Goal: Transaction & Acquisition: Purchase product/service

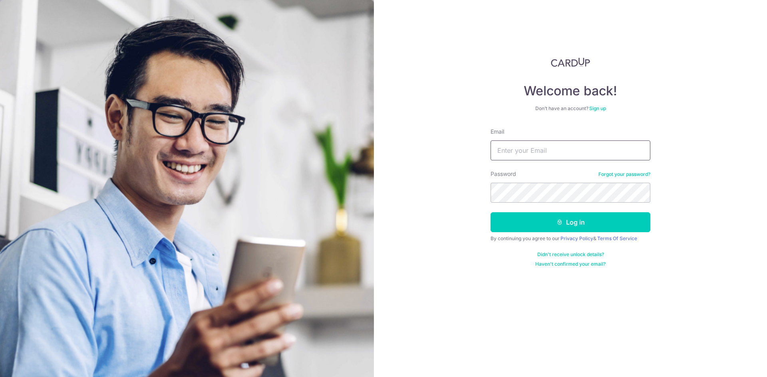
click at [557, 149] on input "Email" at bounding box center [570, 151] width 160 height 20
click at [504, 135] on protonpass-control-6955 at bounding box center [504, 131] width 0 height 7
type input "vinay-[EMAIL_ADDRESS][DOMAIN_NAME]"
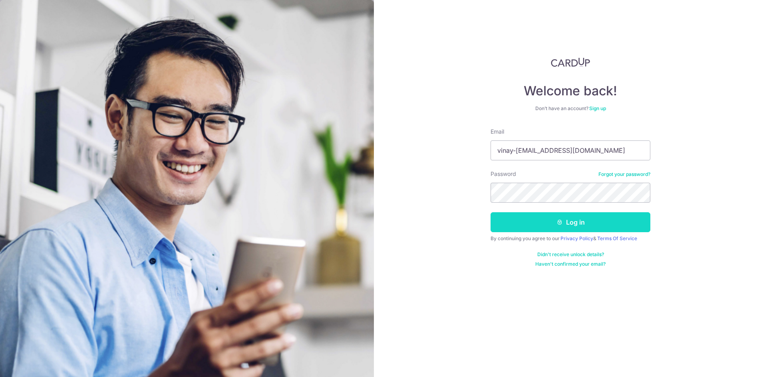
click at [583, 220] on button "Log in" at bounding box center [570, 222] width 160 height 20
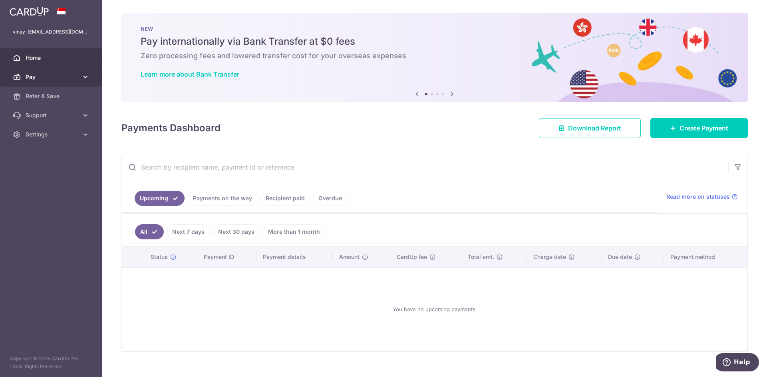
click at [38, 73] on span "Pay" at bounding box center [52, 77] width 53 height 8
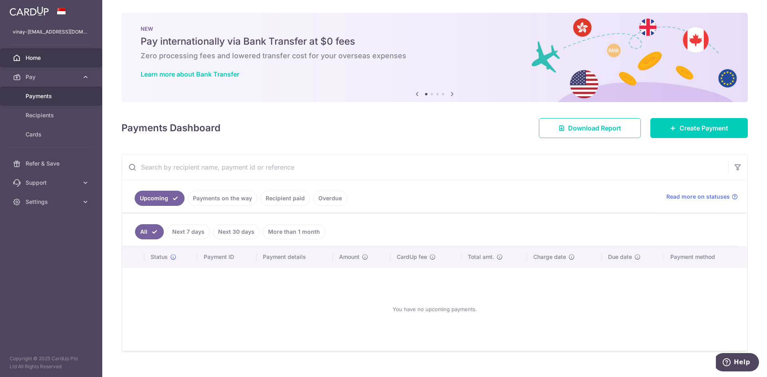
click at [36, 101] on link "Payments" at bounding box center [51, 96] width 102 height 19
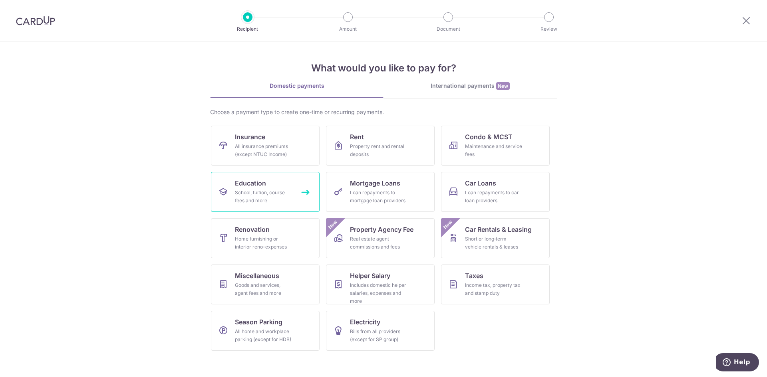
click at [248, 185] on span "Education" at bounding box center [250, 183] width 31 height 10
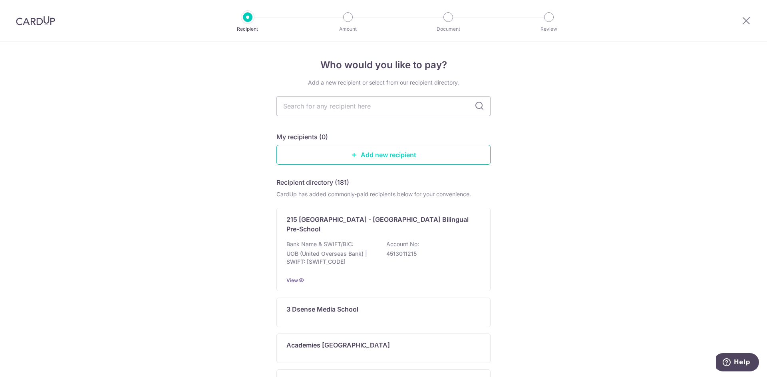
click at [375, 155] on link "Add new recipient" at bounding box center [383, 155] width 214 height 20
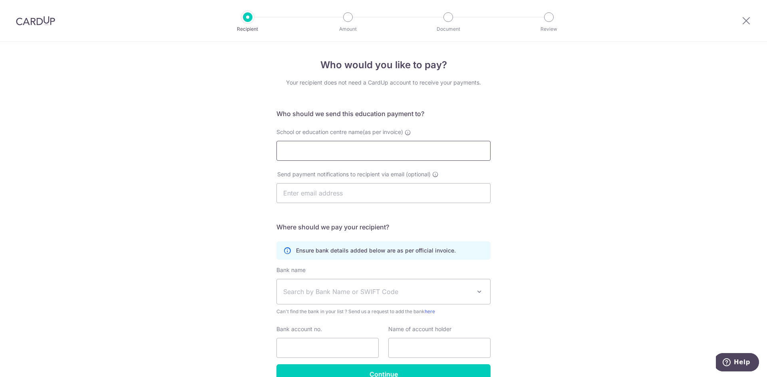
click at [321, 149] on input "School or education centre name(as per invoice)" at bounding box center [383, 151] width 214 height 20
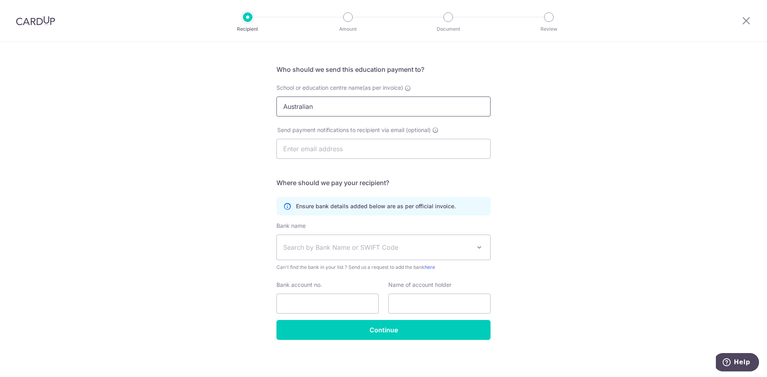
scroll to position [45, 0]
type input "Australian"
drag, startPoint x: 745, startPoint y: 25, endPoint x: 414, endPoint y: 51, distance: 332.4
click at [745, 25] on icon at bounding box center [746, 21] width 10 height 10
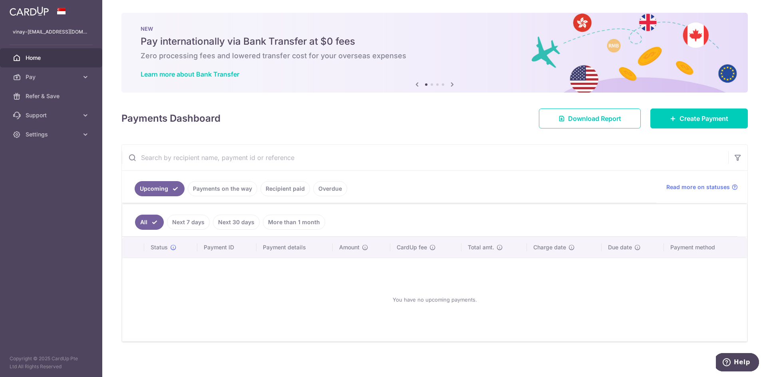
click at [455, 83] on div "NEW Pay internationally via Bank Transfer at $0 fees Zero processing fees and l…" at bounding box center [434, 53] width 626 height 80
click at [448, 83] on icon at bounding box center [452, 84] width 10 height 10
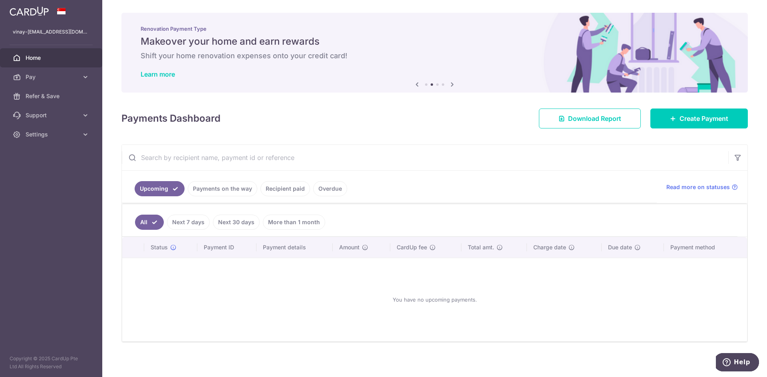
click at [448, 83] on icon at bounding box center [452, 84] width 10 height 10
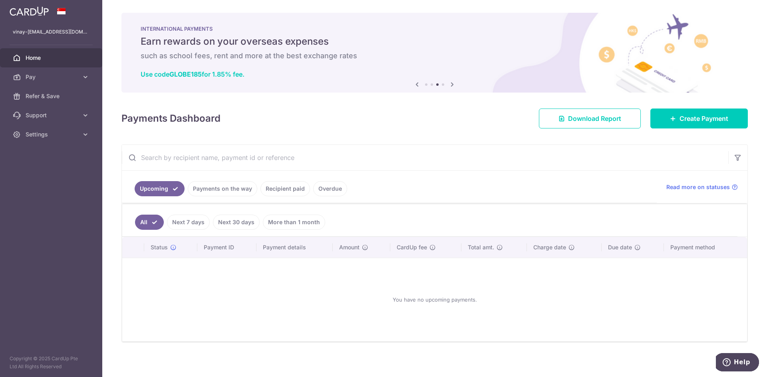
click at [448, 83] on icon at bounding box center [452, 84] width 10 height 10
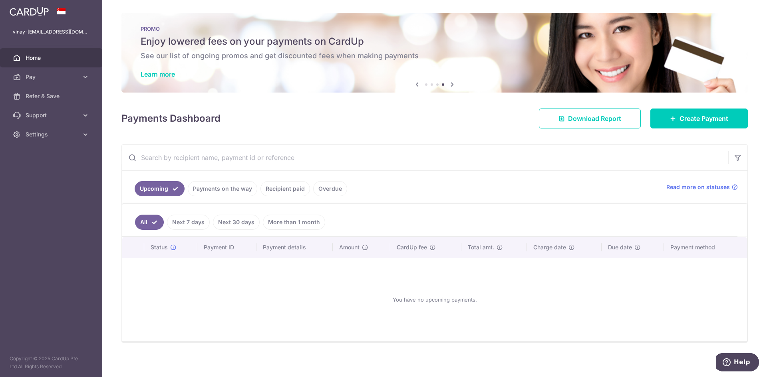
click at [452, 62] on div "PROMO Enjoy lowered fees on your payments on CardUp See our list of ongoing pro…" at bounding box center [434, 53] width 626 height 80
click at [156, 75] on link "Learn more" at bounding box center [158, 74] width 34 height 8
